Goal: Transaction & Acquisition: Purchase product/service

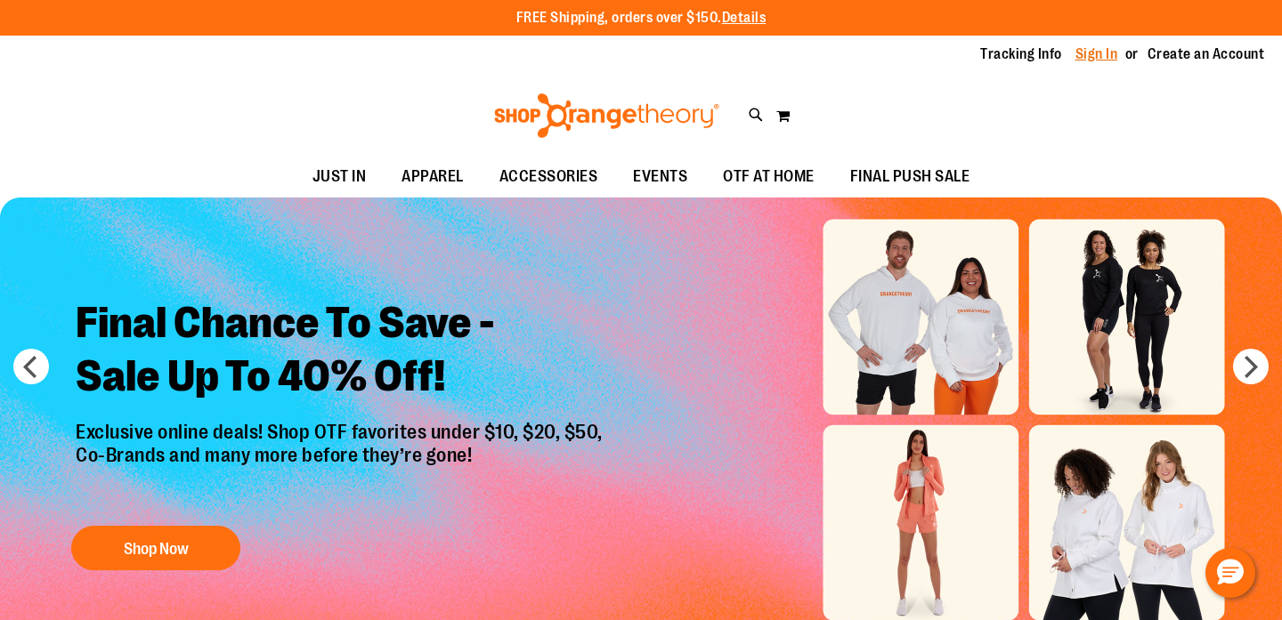
click at [1088, 53] on link "Sign In" at bounding box center [1096, 54] width 43 height 20
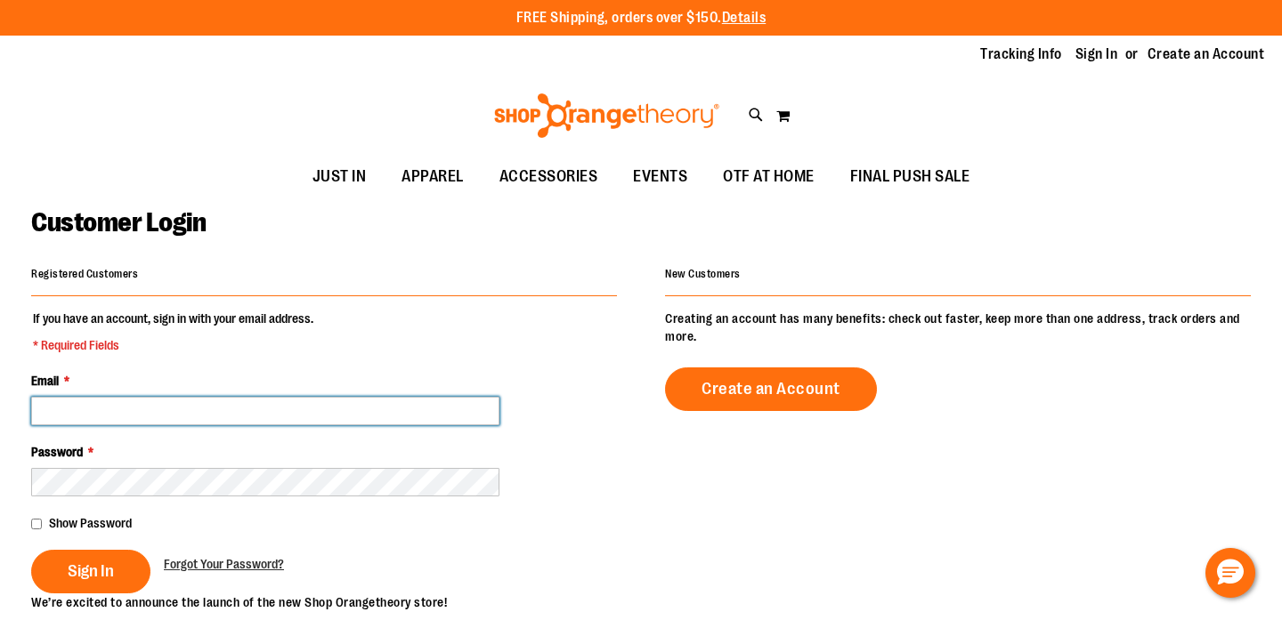
type input "**********"
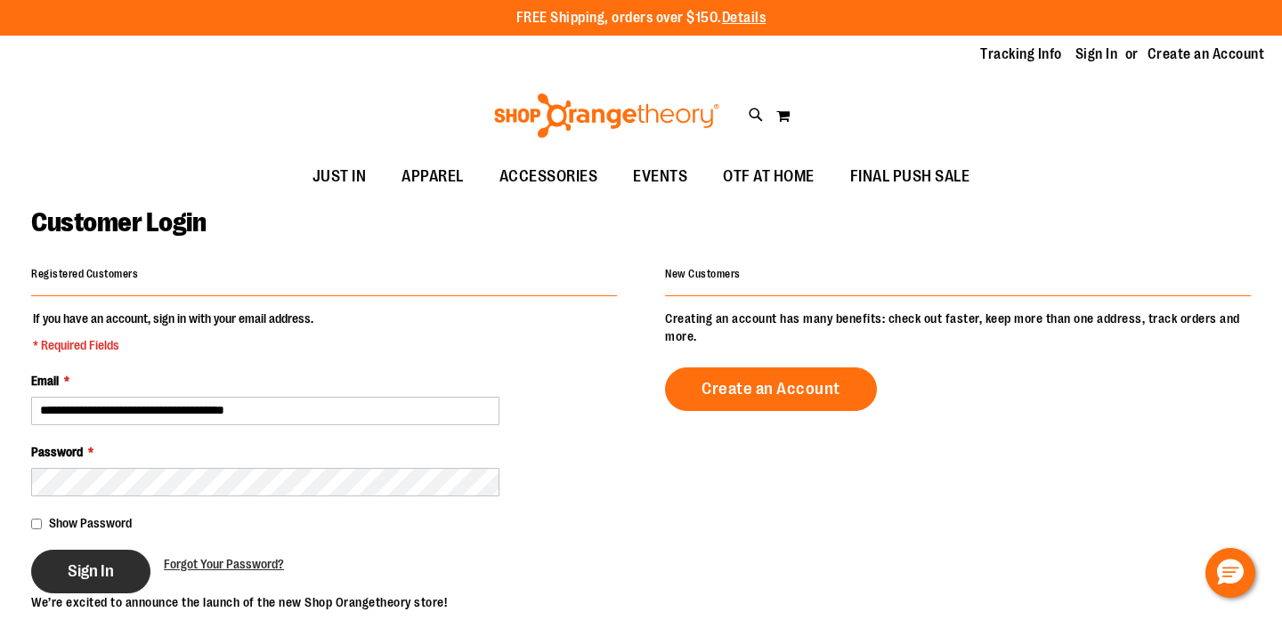
click at [107, 564] on span "Sign In" at bounding box center [91, 572] width 46 height 20
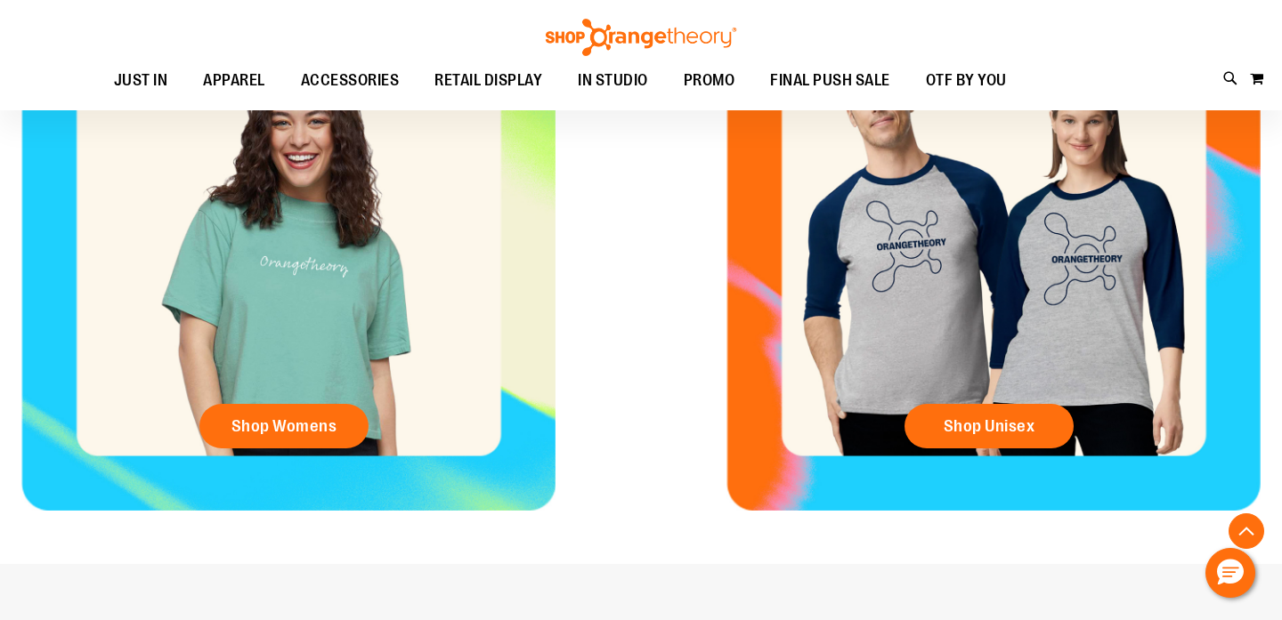
scroll to position [824, 0]
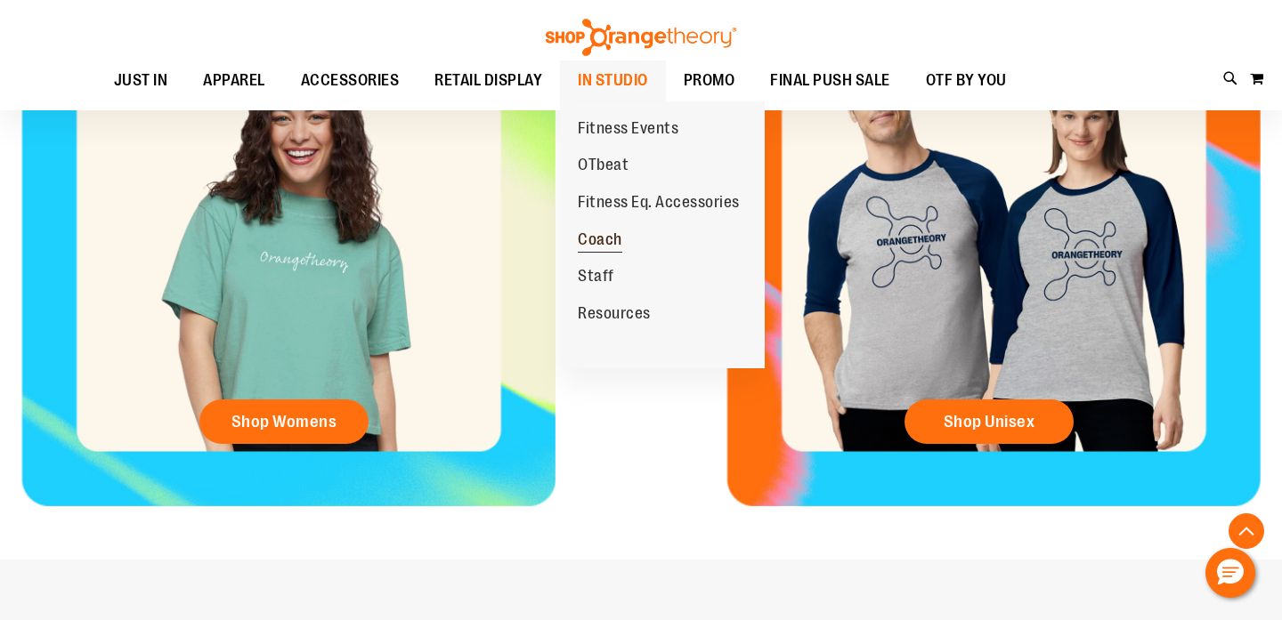
click at [611, 234] on span "Coach" at bounding box center [600, 241] width 44 height 22
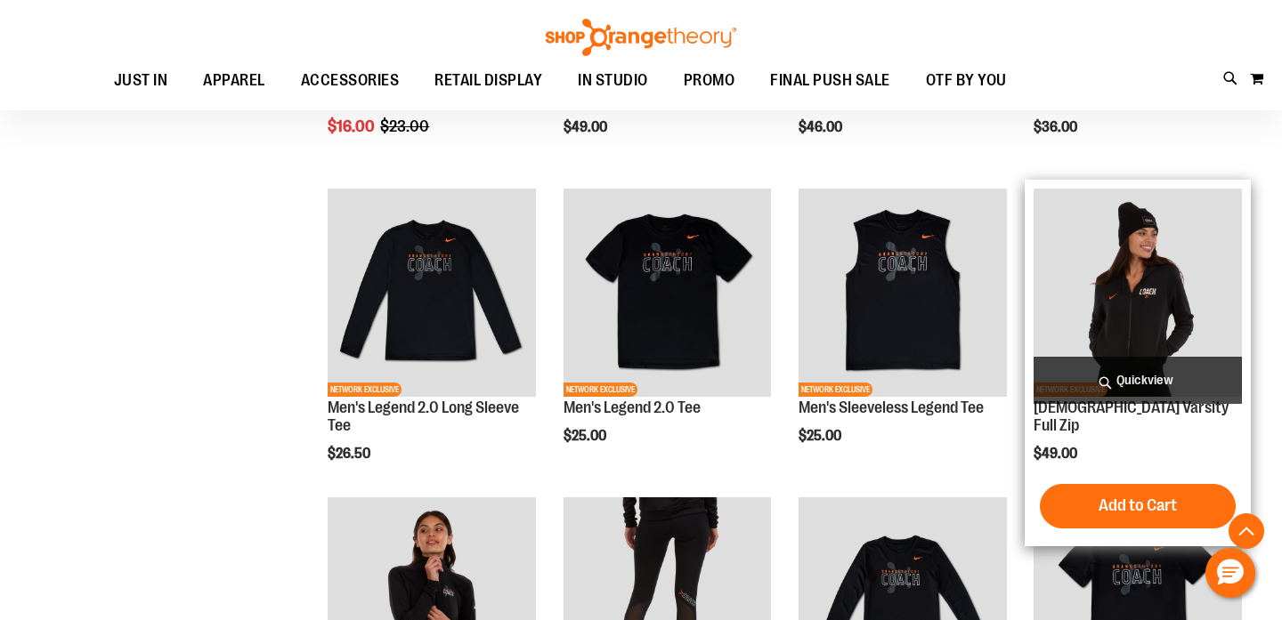
scroll to position [338, 0]
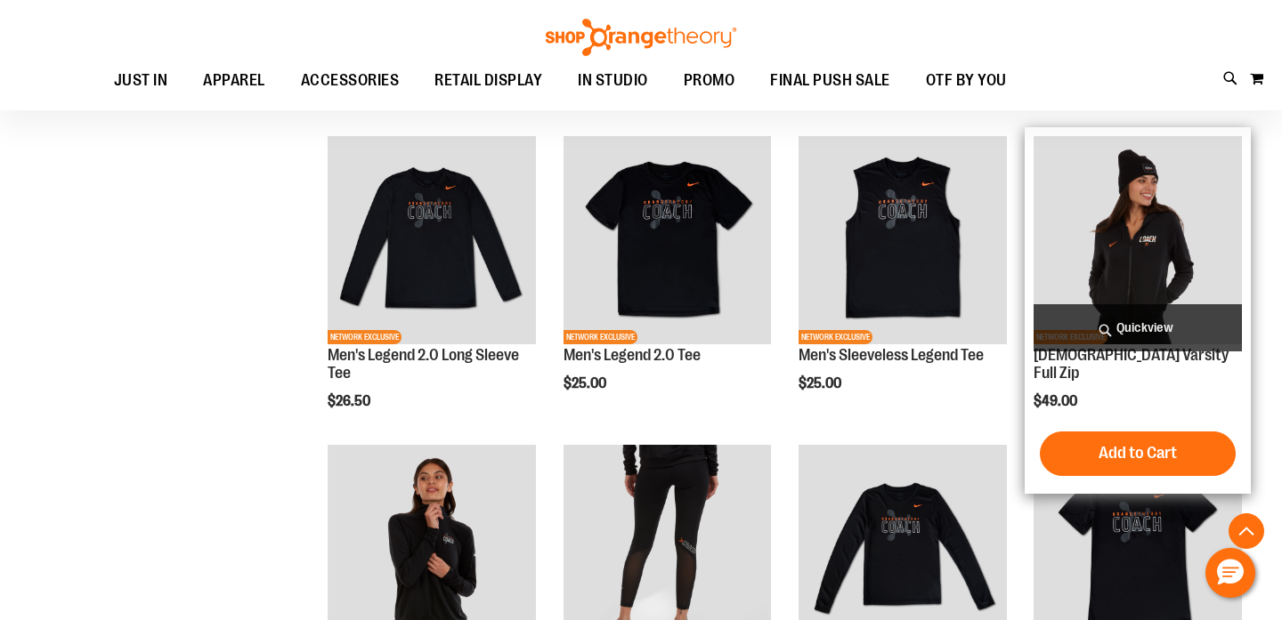
click at [1120, 263] on img "product" at bounding box center [1137, 240] width 208 height 208
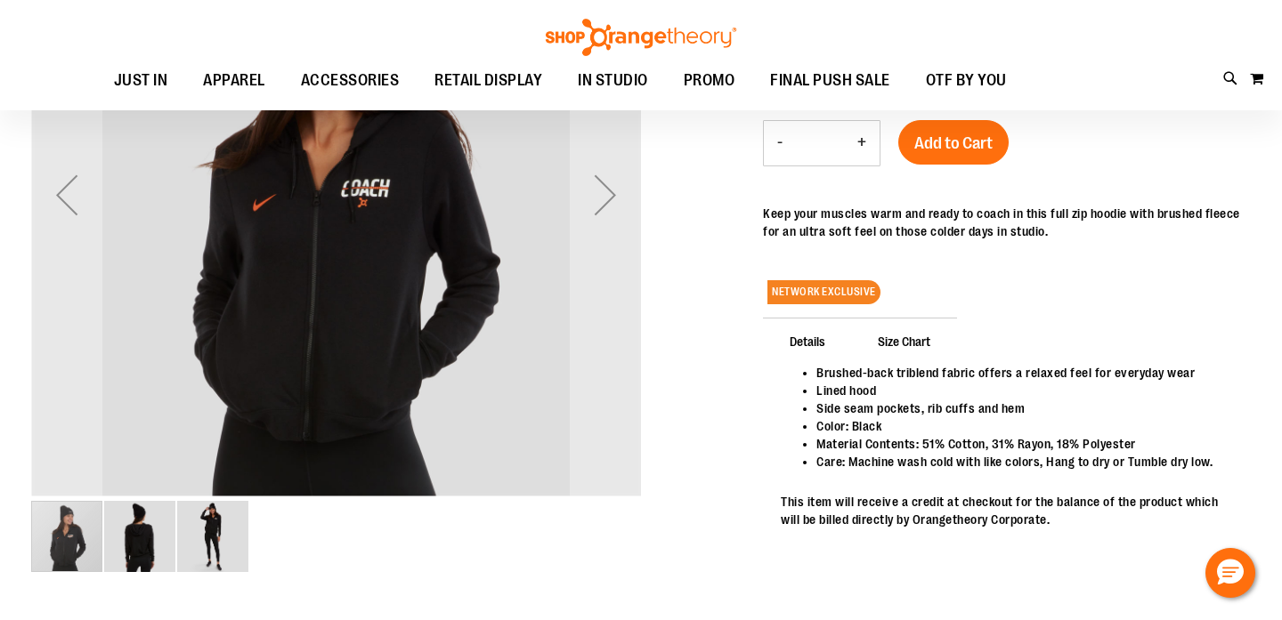
scroll to position [172, 0]
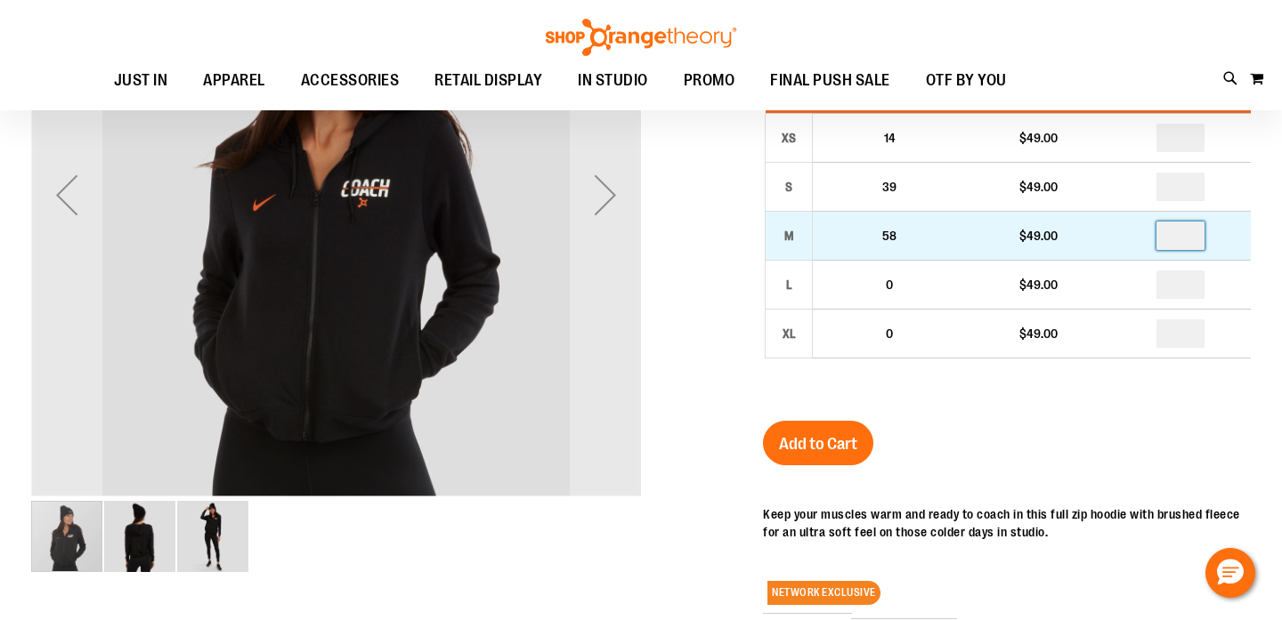
drag, startPoint x: 1203, startPoint y: 239, endPoint x: 1164, endPoint y: 232, distance: 39.7
click at [1164, 233] on input "number" at bounding box center [1180, 236] width 48 height 28
type input "*"
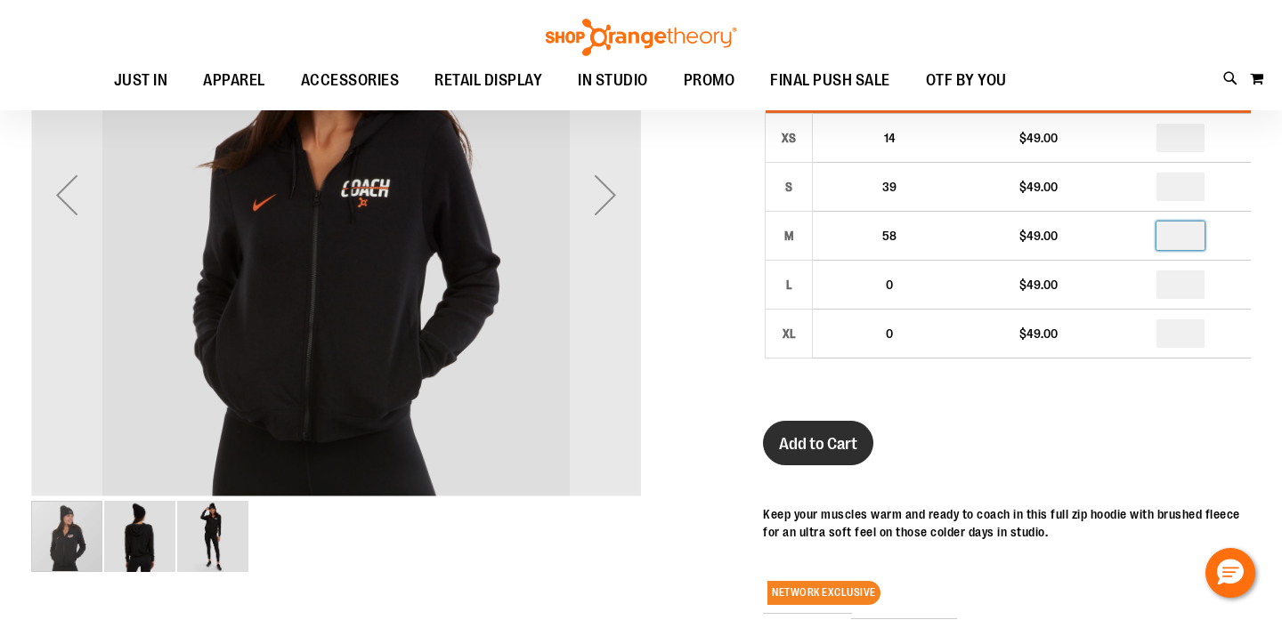
click at [841, 436] on span "Add to Cart" at bounding box center [818, 444] width 78 height 20
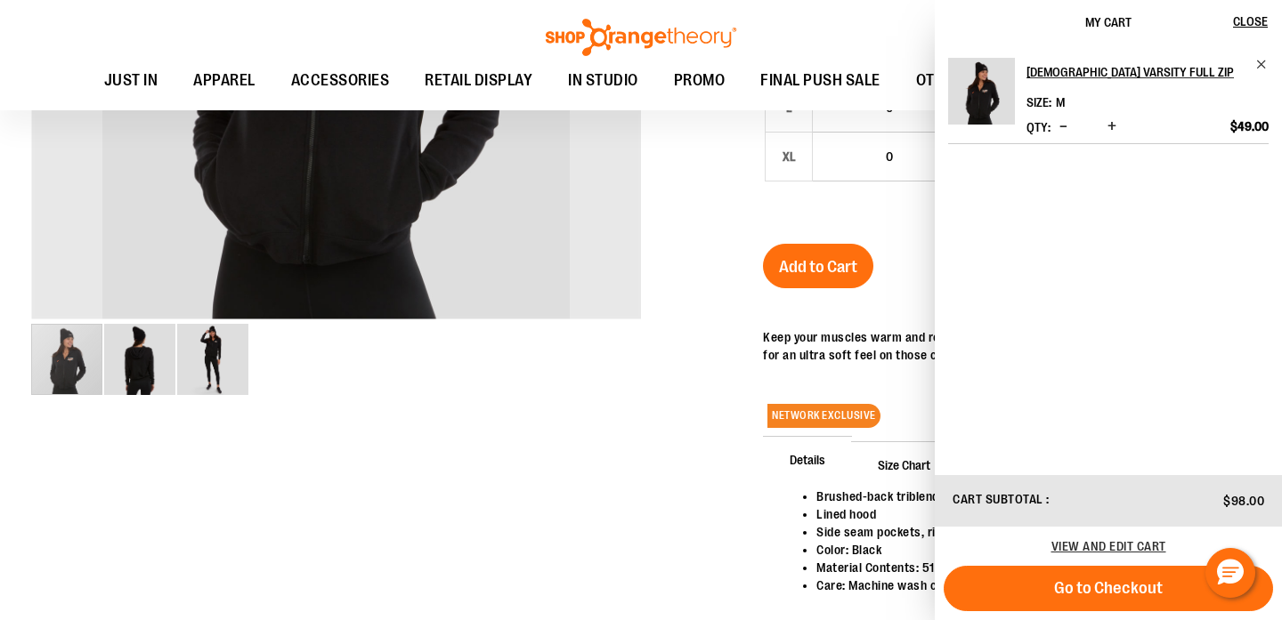
scroll to position [342, 0]
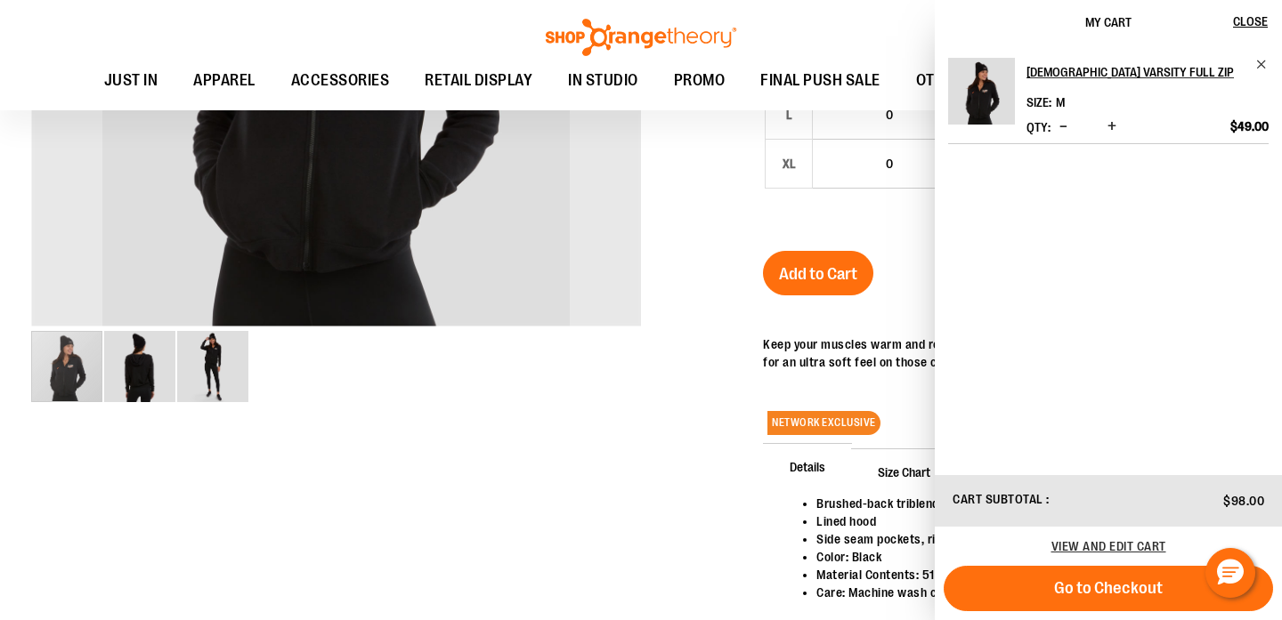
click at [700, 217] on div at bounding box center [640, 215] width 1219 height 990
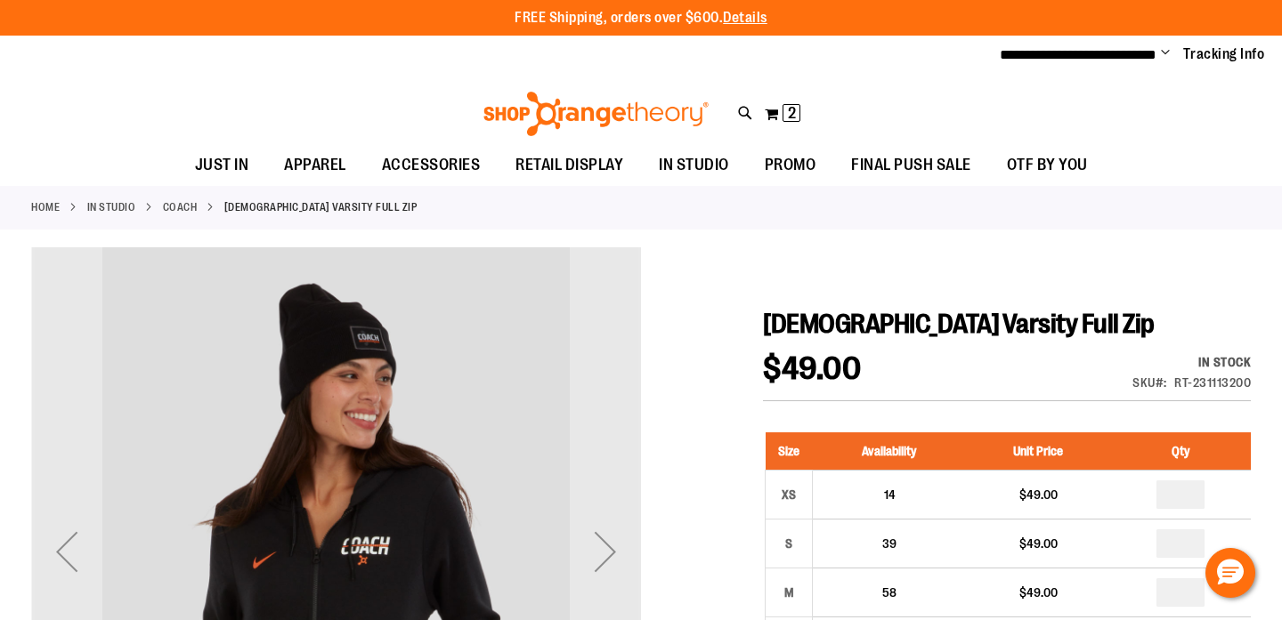
scroll to position [0, 0]
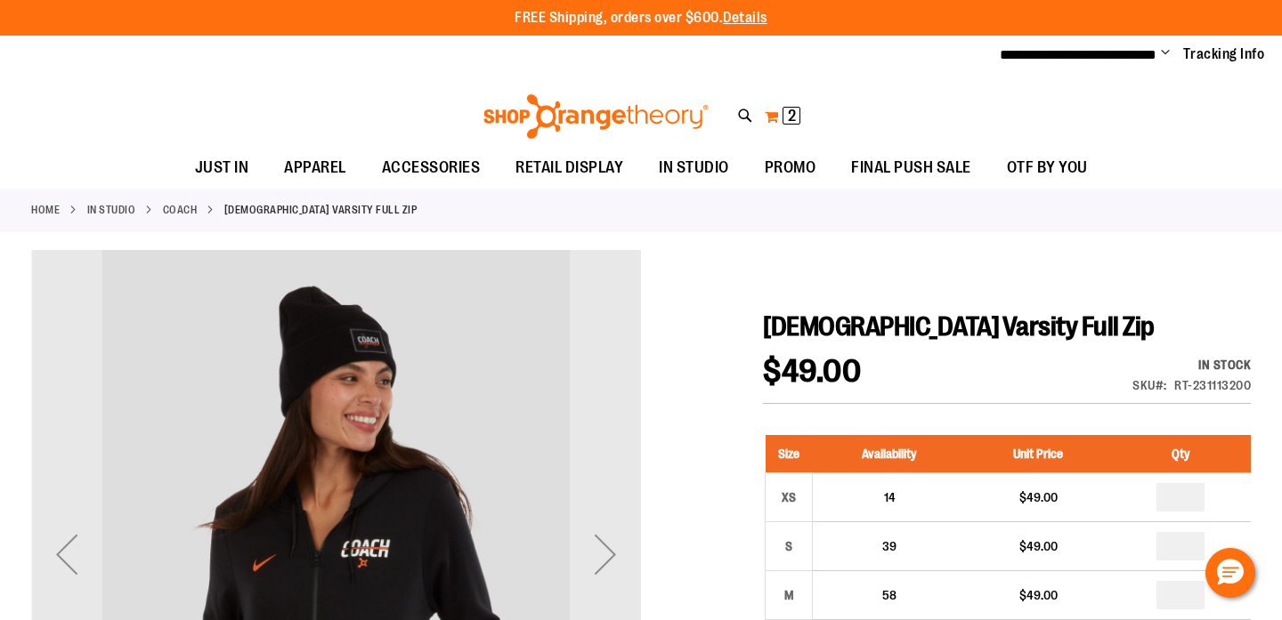
click at [789, 112] on span "2" at bounding box center [792, 116] width 8 height 18
